Goal: Task Accomplishment & Management: Manage account settings

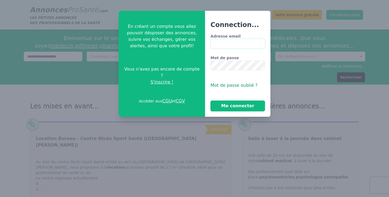
type input "**********"
click at [237, 106] on button "Me connecter" at bounding box center [237, 105] width 54 height 11
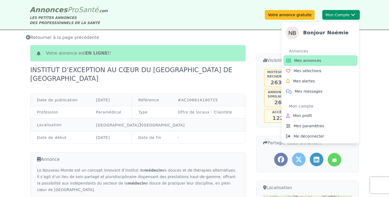
click at [351, 11] on button "Mon Compte Bonjour [PERSON_NAME] annonces Mes sélections Mes alertes Mes messag…" at bounding box center [341, 15] width 38 height 10
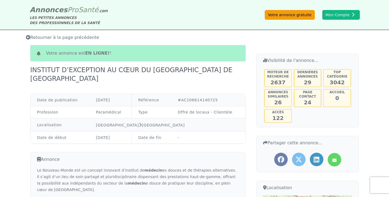
click at [298, 12] on link "Votre annonce gratuite" at bounding box center [289, 15] width 50 height 10
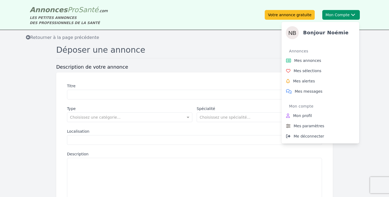
click at [345, 14] on button "Mon Compte Bonjour [PERSON_NAME] annonces Mes sélections Mes alertes Mes messag…" at bounding box center [341, 15] width 38 height 10
click at [317, 62] on span "Mes annonces" at bounding box center [307, 60] width 27 height 5
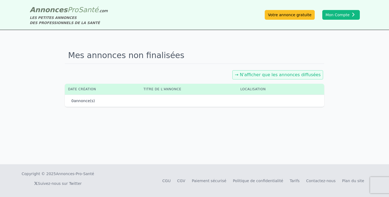
click at [260, 80] on div "→ N'afficher que les annonces diffusées" at bounding box center [194, 74] width 259 height 11
click at [261, 77] on link "→ N'afficher que les annonces diffusées" at bounding box center [277, 74] width 86 height 5
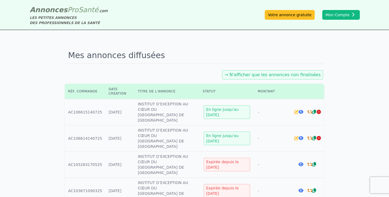
click at [310, 110] on icon at bounding box center [309, 112] width 5 height 4
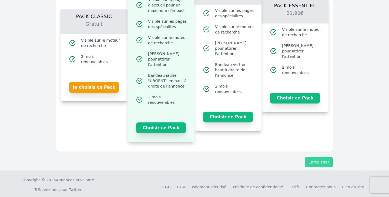
scroll to position [660, 0]
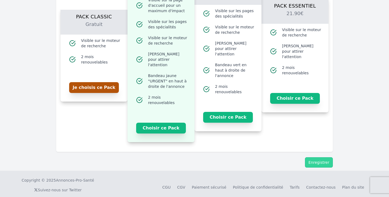
click at [111, 85] on button "Je choisis ce Pack" at bounding box center [94, 87] width 50 height 11
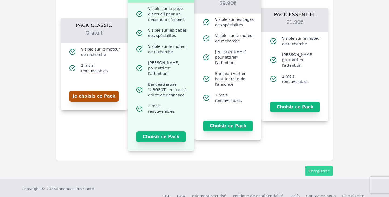
click at [110, 93] on button "Je choisis ce Pack" at bounding box center [94, 96] width 50 height 11
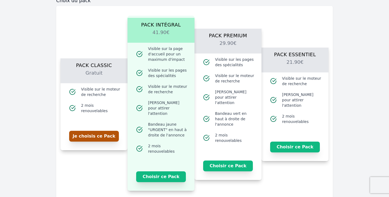
click at [108, 133] on button "Je choisis ce Pack" at bounding box center [94, 136] width 50 height 11
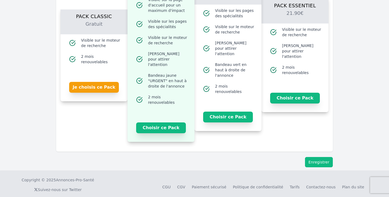
scroll to position [668, 0]
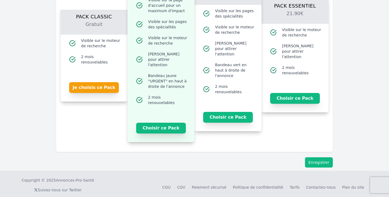
click at [319, 157] on button "Enregistrer" at bounding box center [319, 162] width 28 height 10
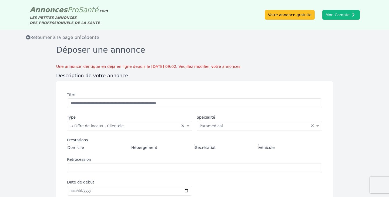
scroll to position [0, 0]
click at [51, 39] on span "Retourner à la page précédente" at bounding box center [62, 37] width 73 height 5
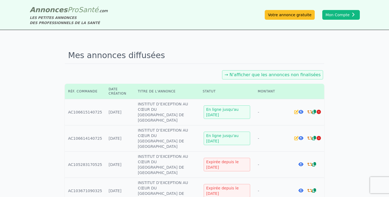
click at [234, 109] on div "En ligne jusqu'au [DATE]" at bounding box center [226, 111] width 46 height 13
click at [152, 104] on td "Titre : INSTITUT D’EXCEPTION AU CŒUR DU [GEOGRAPHIC_DATA] DE [GEOGRAPHIC_DATA]" at bounding box center [166, 112] width 65 height 26
click at [299, 110] on icon at bounding box center [300, 112] width 5 height 4
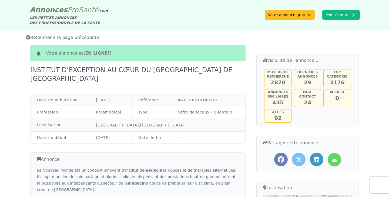
click at [49, 38] on span "Retourner à la page précédente" at bounding box center [62, 37] width 73 height 5
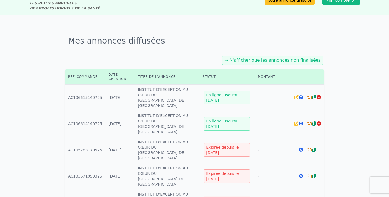
scroll to position [31, 0]
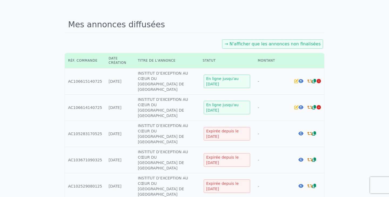
click at [298, 79] on icon at bounding box center [300, 81] width 5 height 4
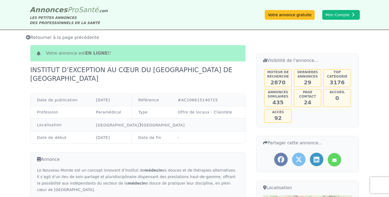
click at [89, 54] on b "en ligne!" at bounding box center [97, 52] width 25 height 5
click at [60, 38] on span "Retourner à la page précédente" at bounding box center [62, 37] width 73 height 5
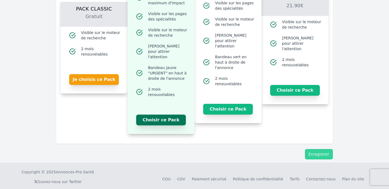
scroll to position [667, 0]
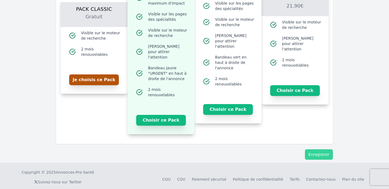
click at [92, 76] on button "Je choisis ce Pack" at bounding box center [94, 79] width 50 height 11
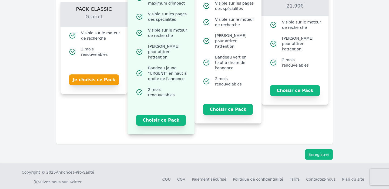
click at [318, 149] on button "Enregistrer" at bounding box center [319, 154] width 28 height 10
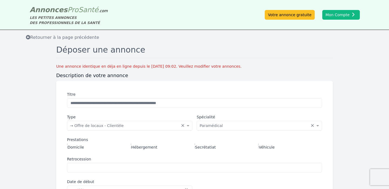
scroll to position [0, 0]
